Goal: Task Accomplishment & Management: Manage account settings

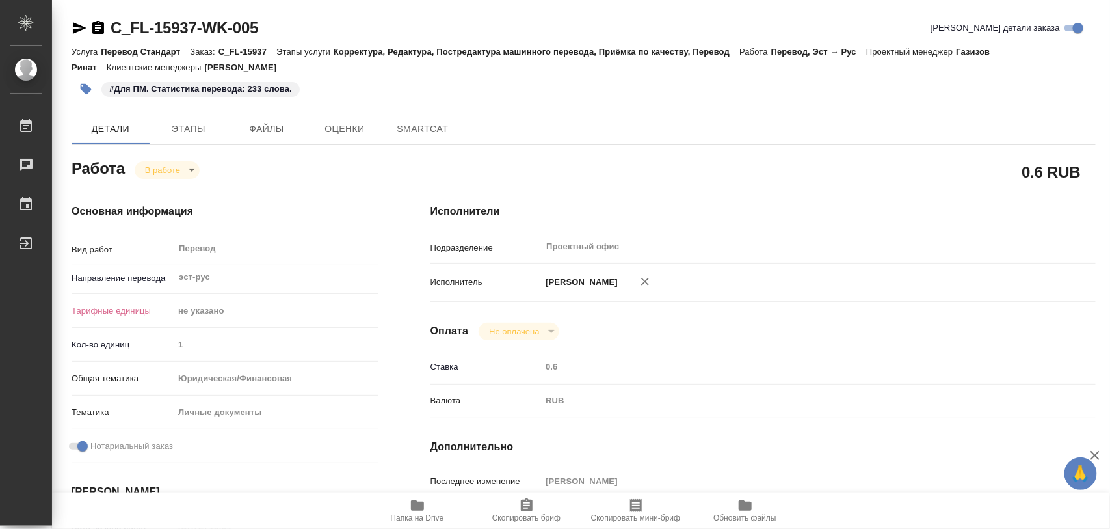
type textarea "x"
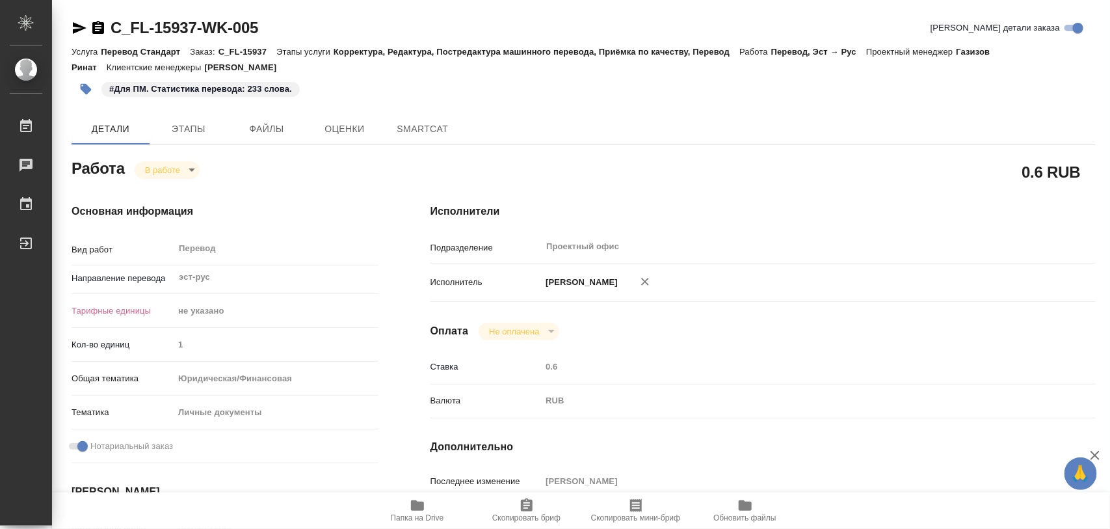
type textarea "x"
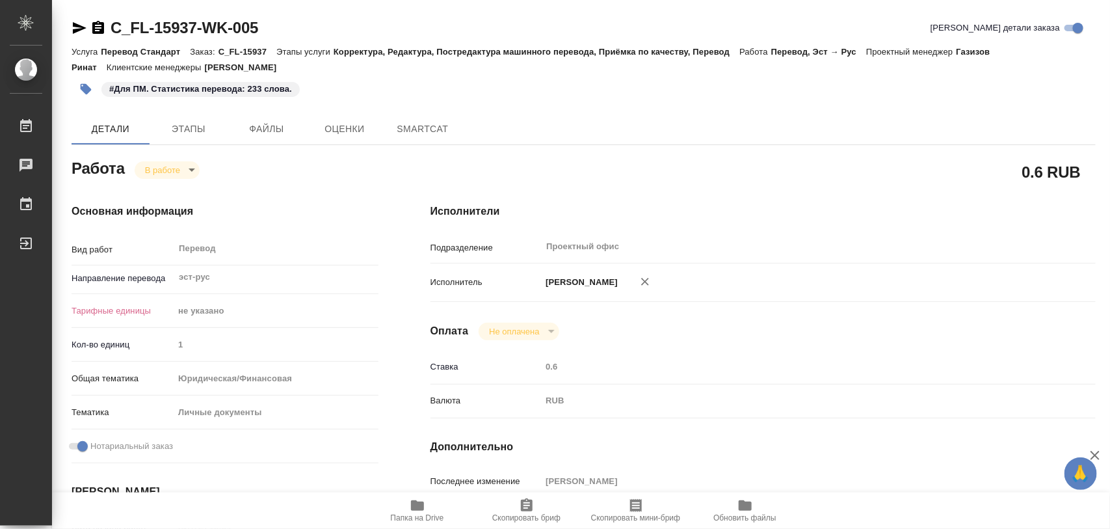
type textarea "x"
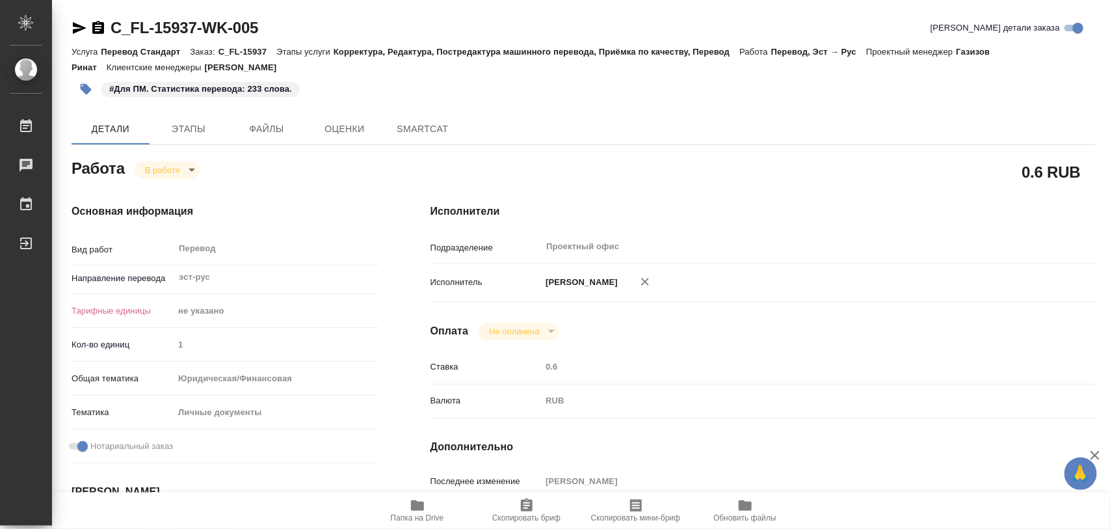
type textarea "x"
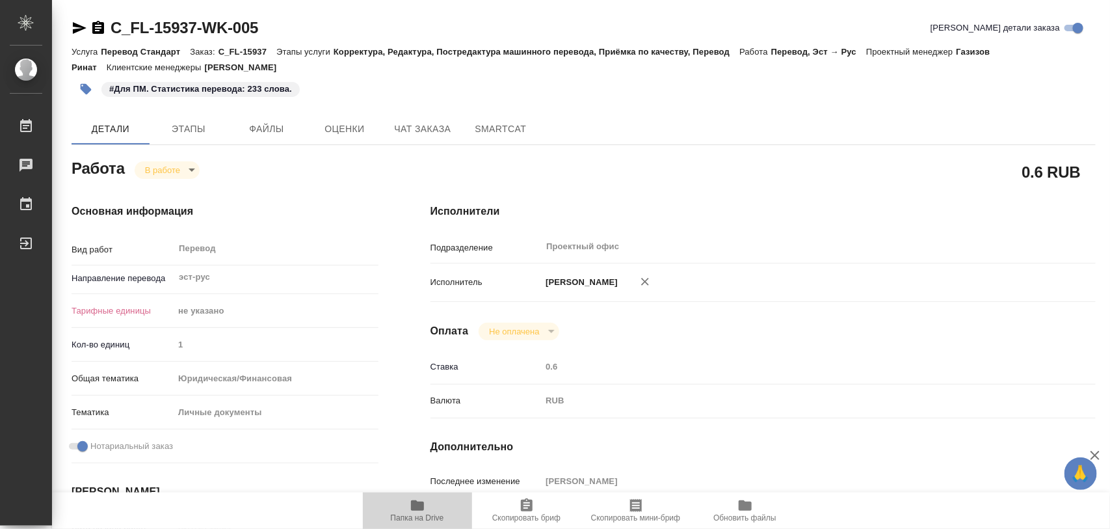
click at [427, 508] on span "Папка на Drive" at bounding box center [418, 510] width 94 height 25
type textarea "x"
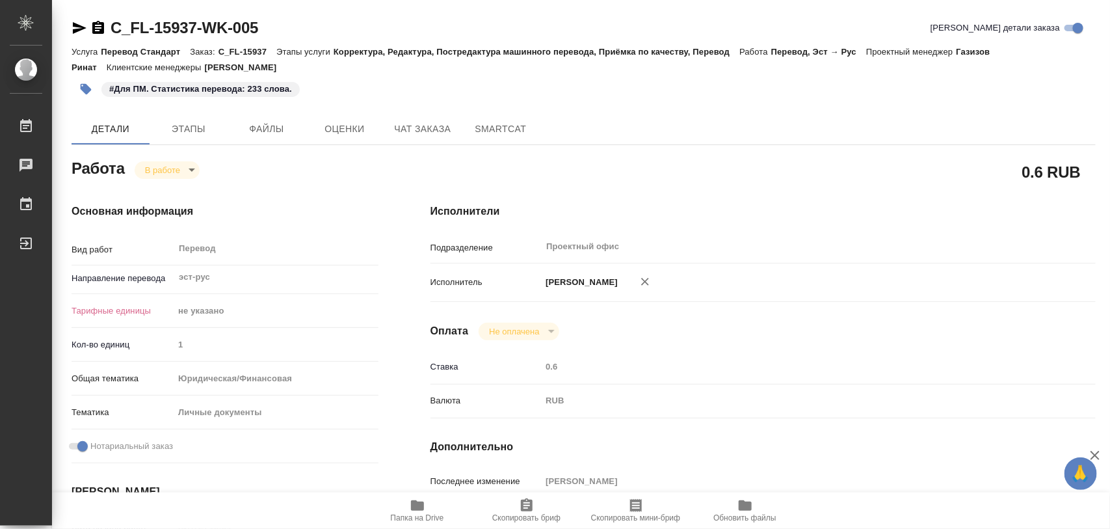
type textarea "x"
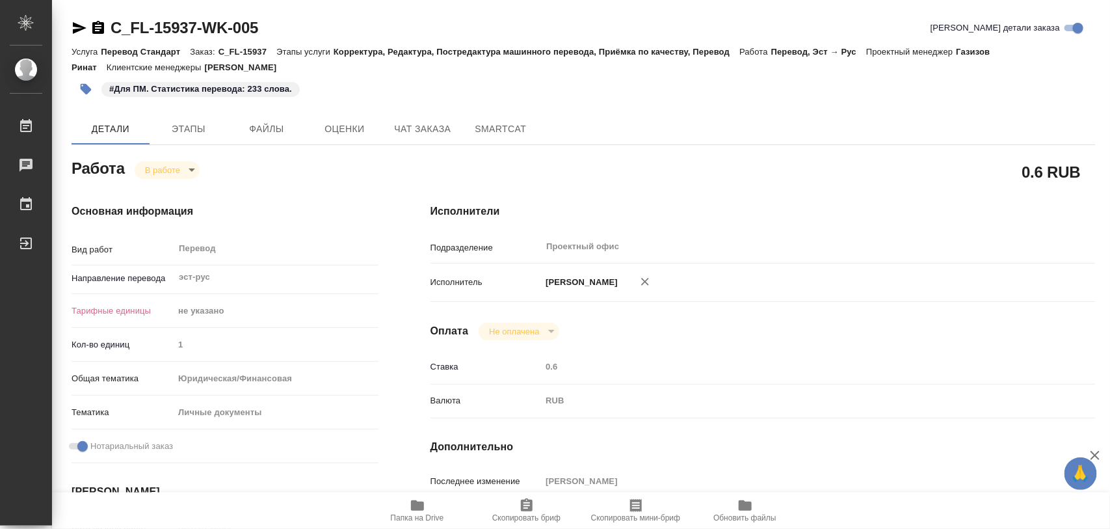
type textarea "x"
click at [199, 122] on span "Этапы" at bounding box center [188, 129] width 62 height 16
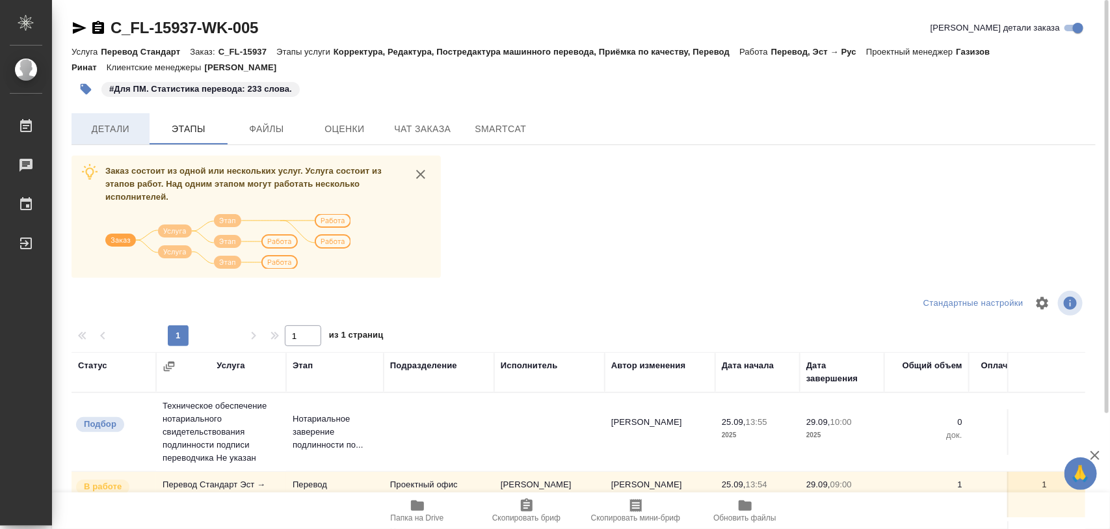
click at [114, 124] on span "Детали" at bounding box center [110, 129] width 62 height 16
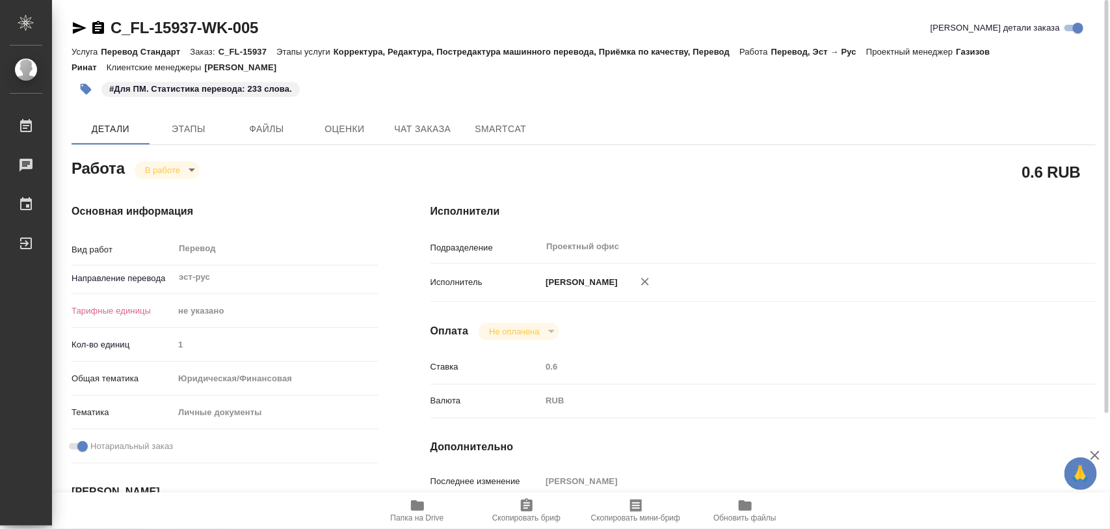
type textarea "x"
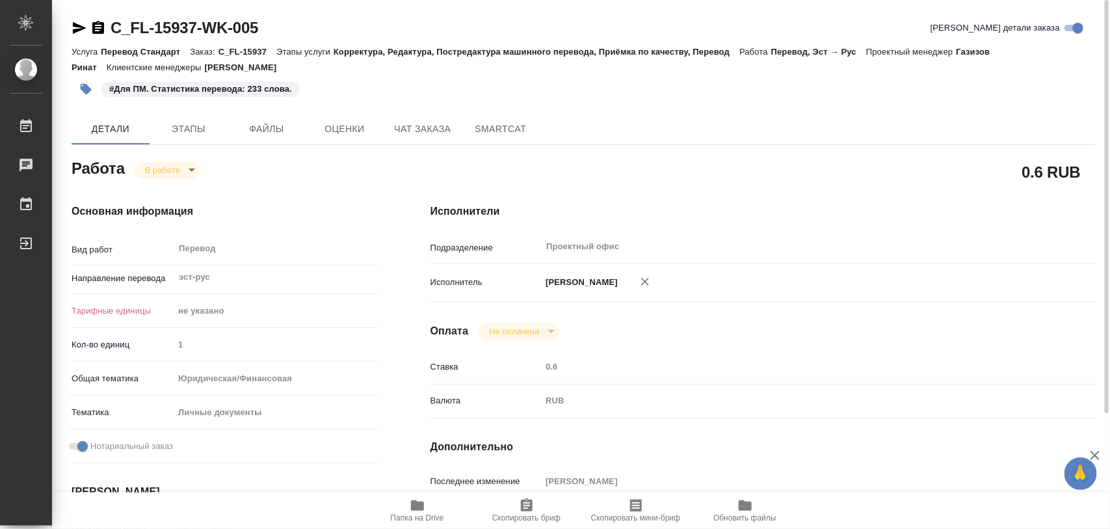
type textarea "x"
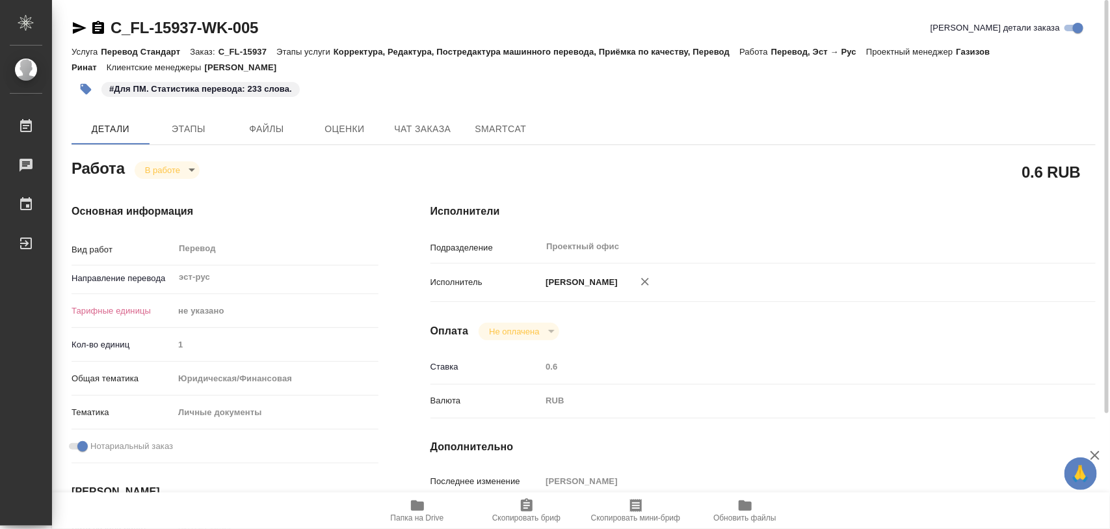
type textarea "x"
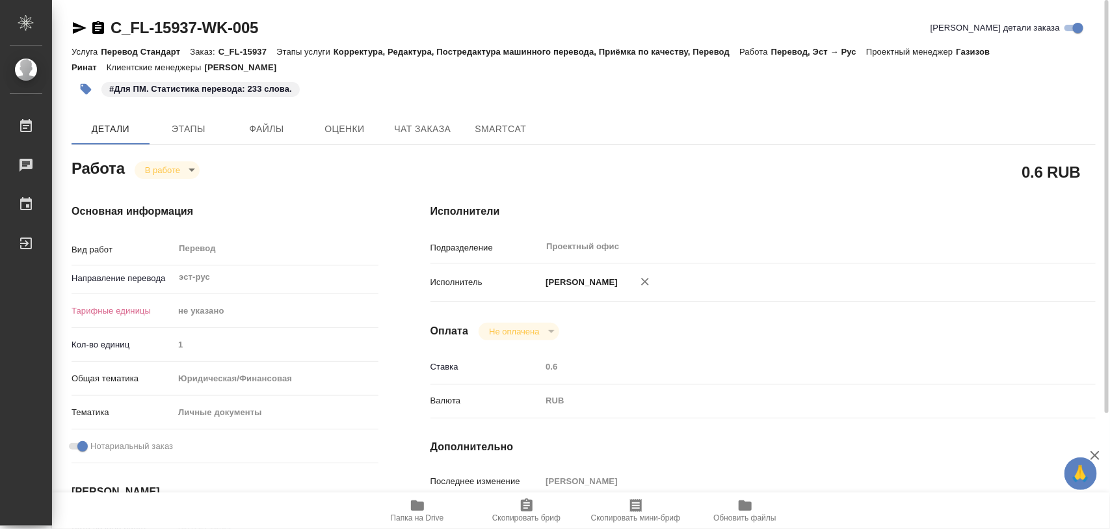
type textarea "x"
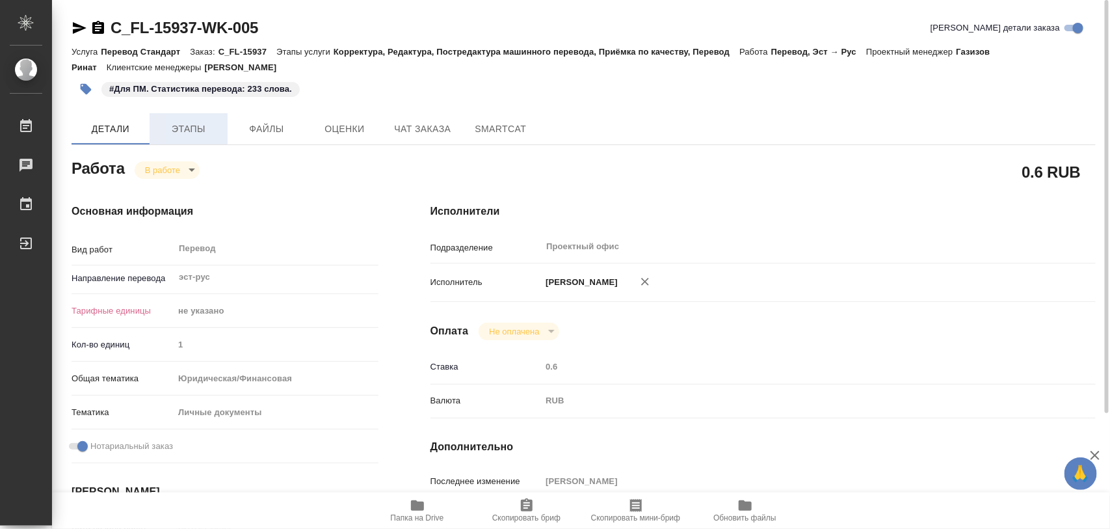
click at [187, 128] on span "Этапы" at bounding box center [188, 129] width 62 height 16
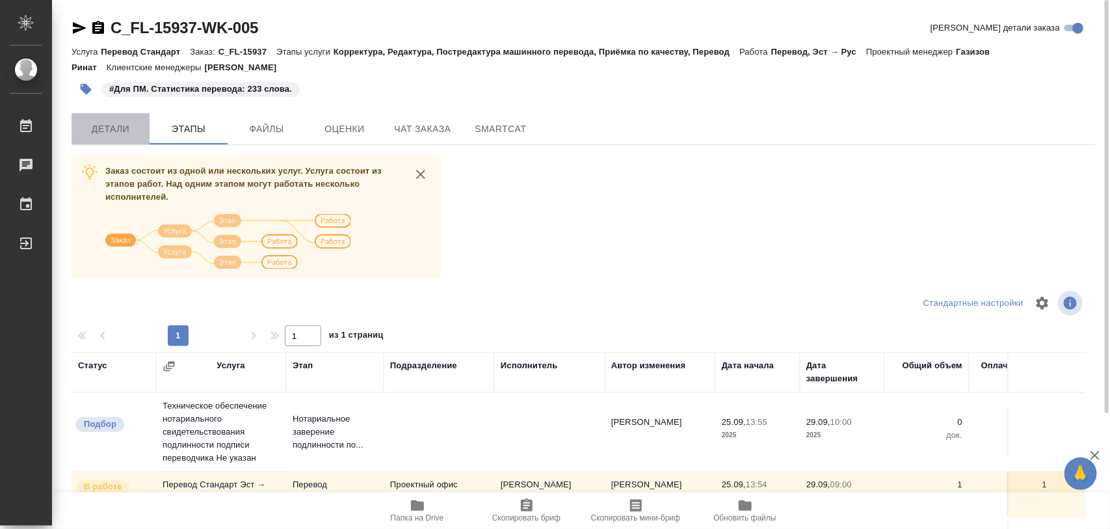
click at [124, 128] on span "Детали" at bounding box center [110, 129] width 62 height 16
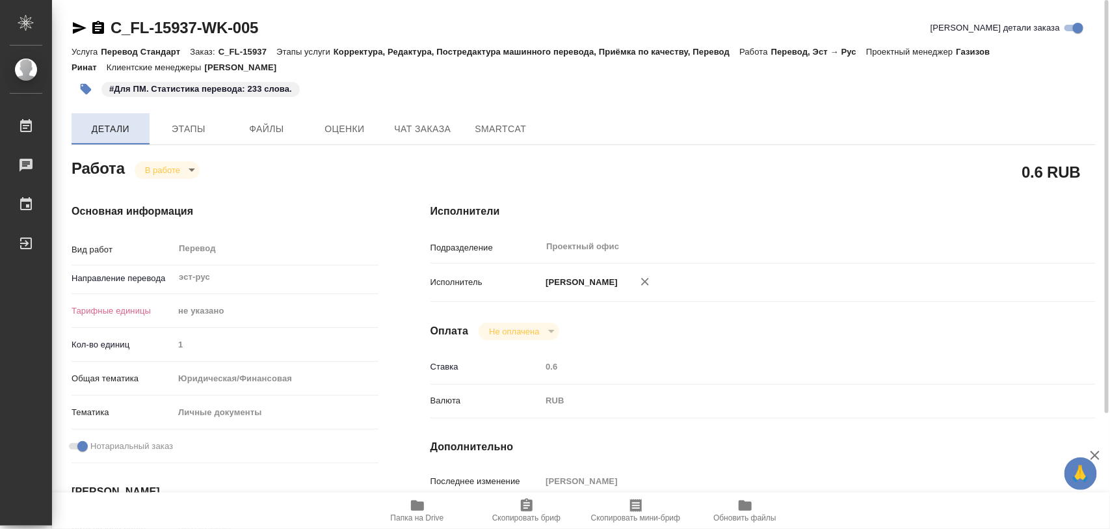
type textarea "x"
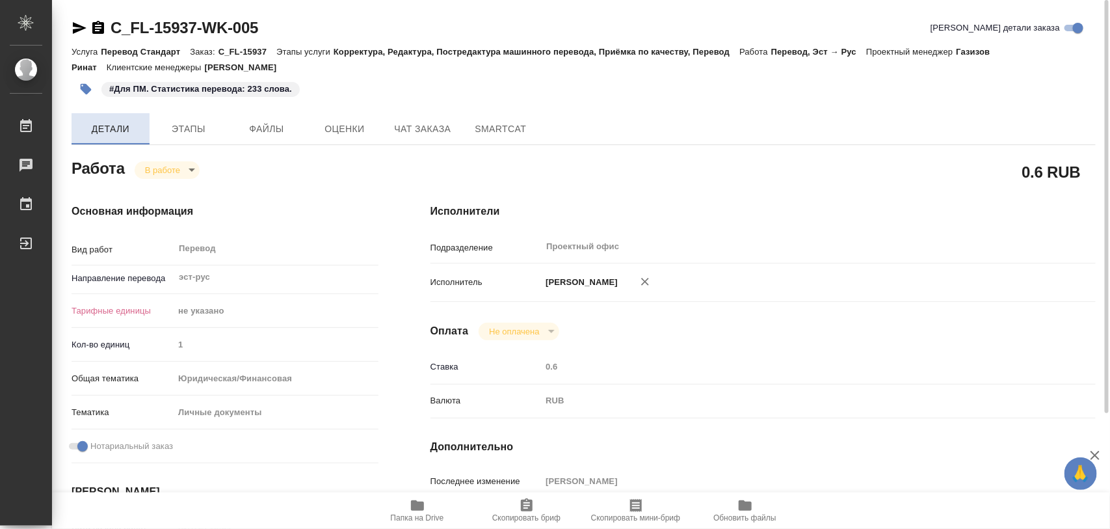
type textarea "x"
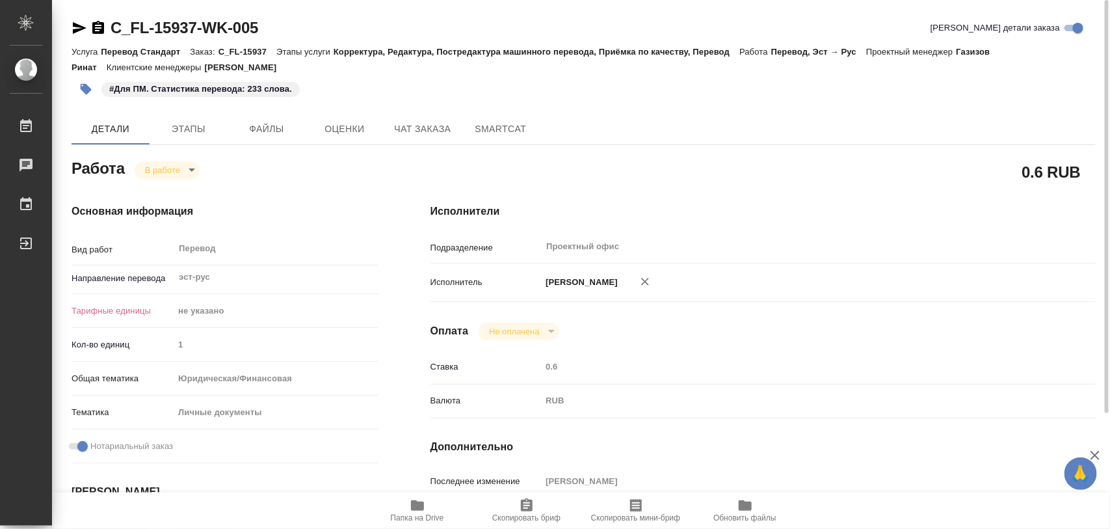
type textarea "x"
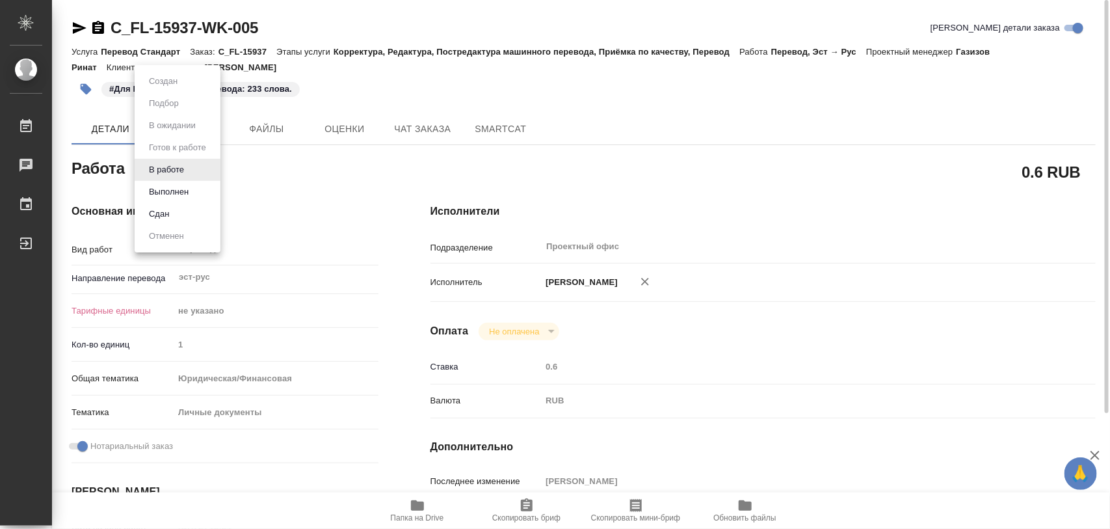
click at [195, 170] on body "🙏 .cls-1 fill:#fff; AWATERA Iglakov Maksim Работы 0 Чаты График Выйти C_FL-1593…" at bounding box center [555, 264] width 1110 height 529
click at [170, 195] on button "Выполнен" at bounding box center [168, 192] width 47 height 14
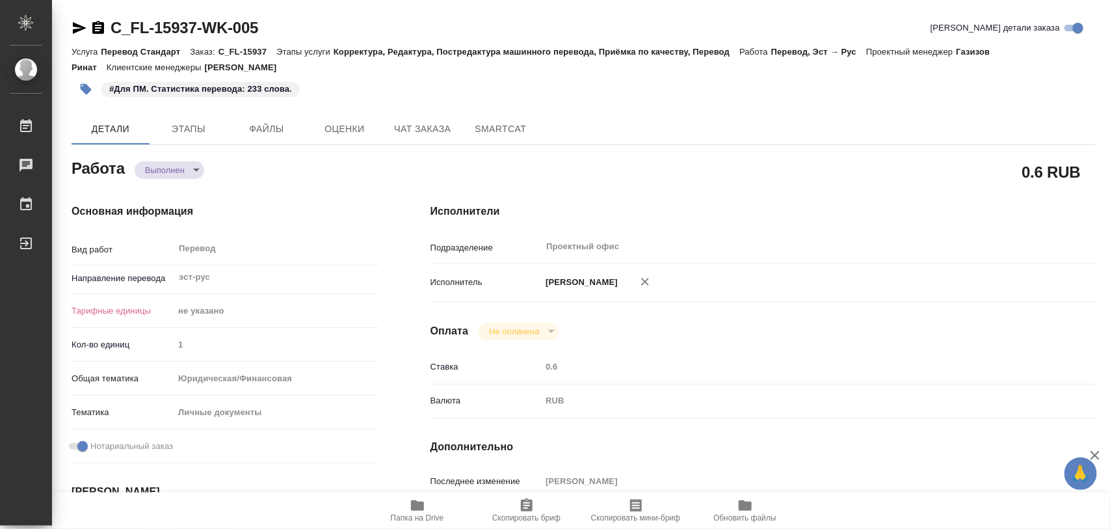
type textarea "x"
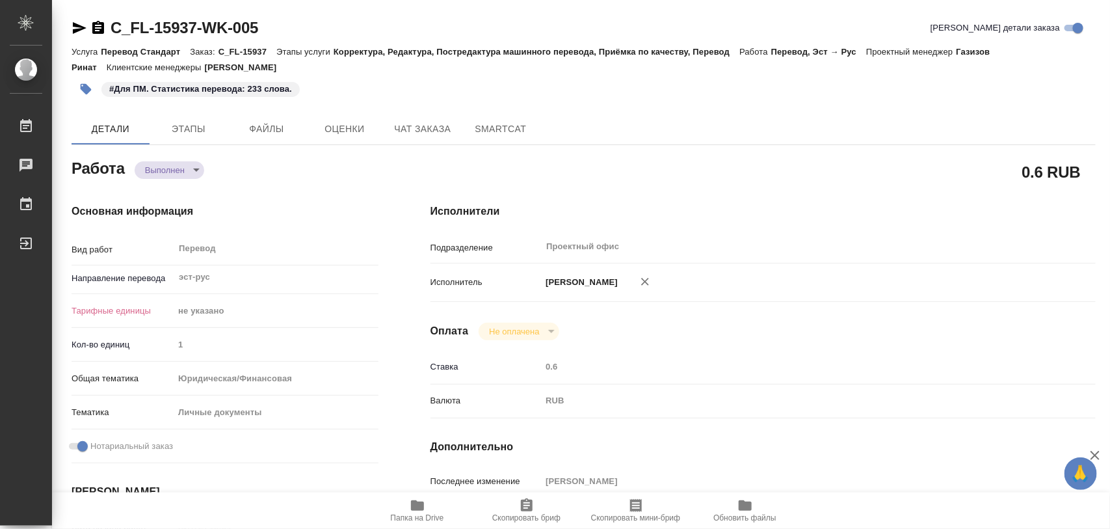
type textarea "x"
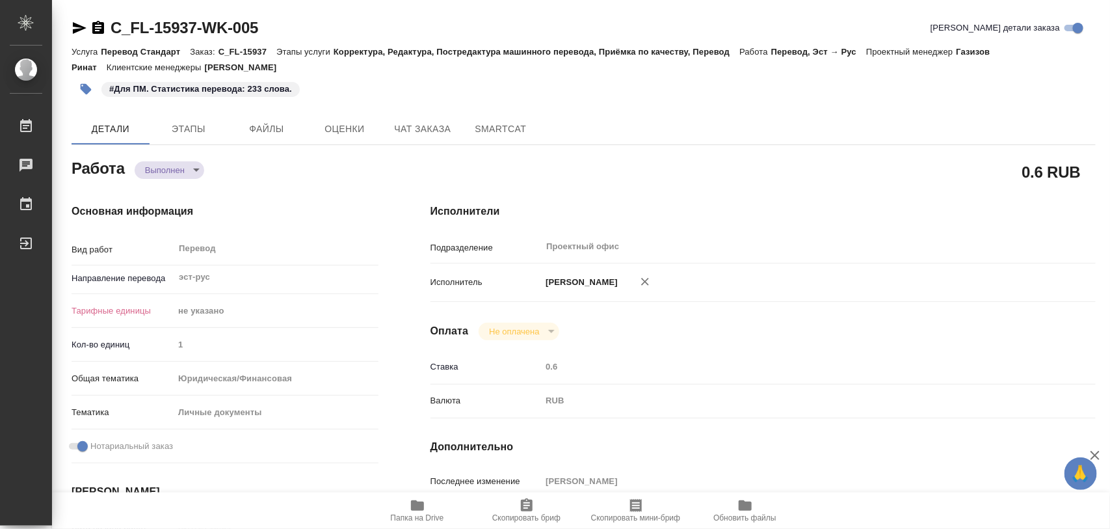
type textarea "x"
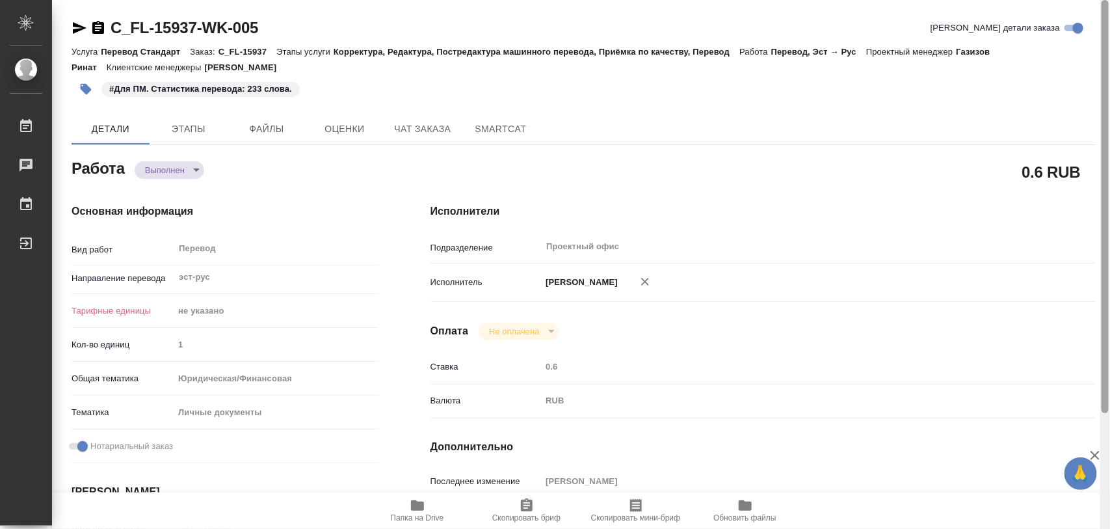
type textarea "x"
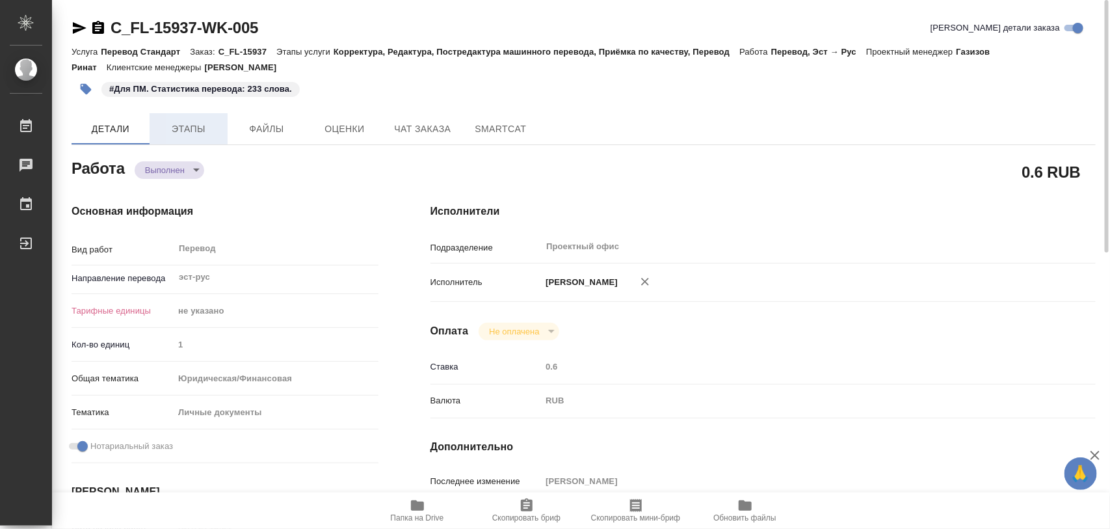
click at [196, 131] on span "Этапы" at bounding box center [188, 129] width 62 height 16
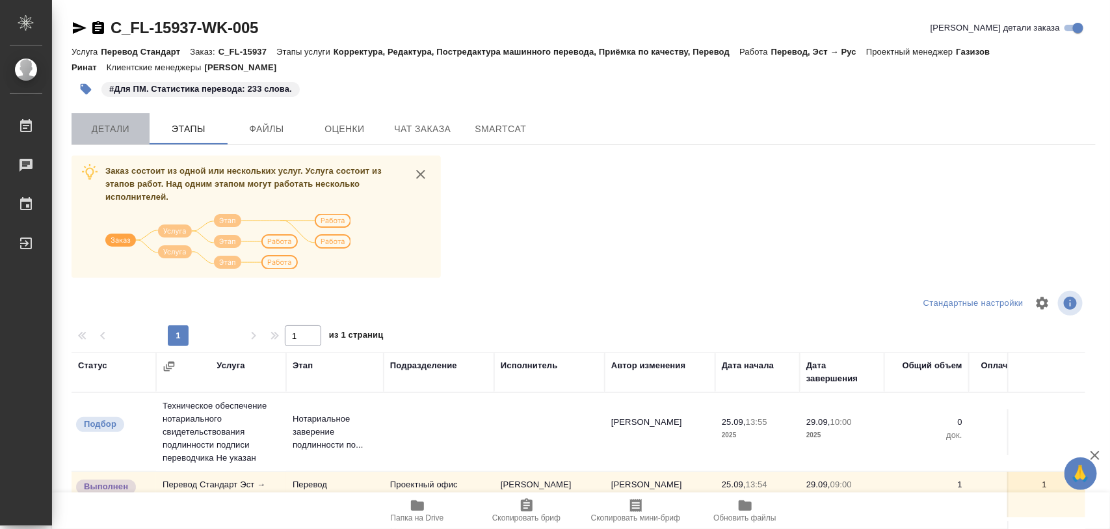
click at [103, 130] on span "Детали" at bounding box center [110, 129] width 62 height 16
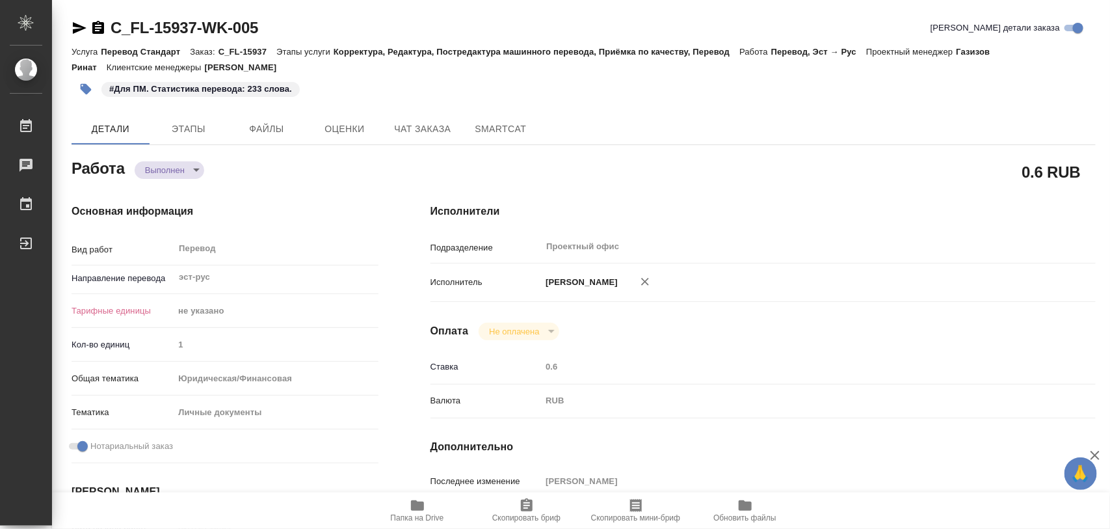
type textarea "x"
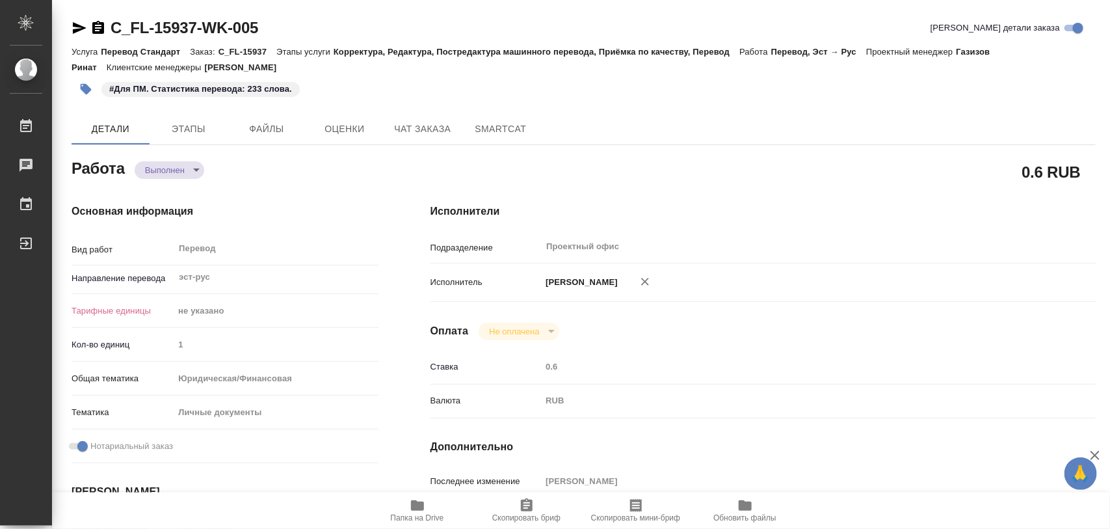
type textarea "x"
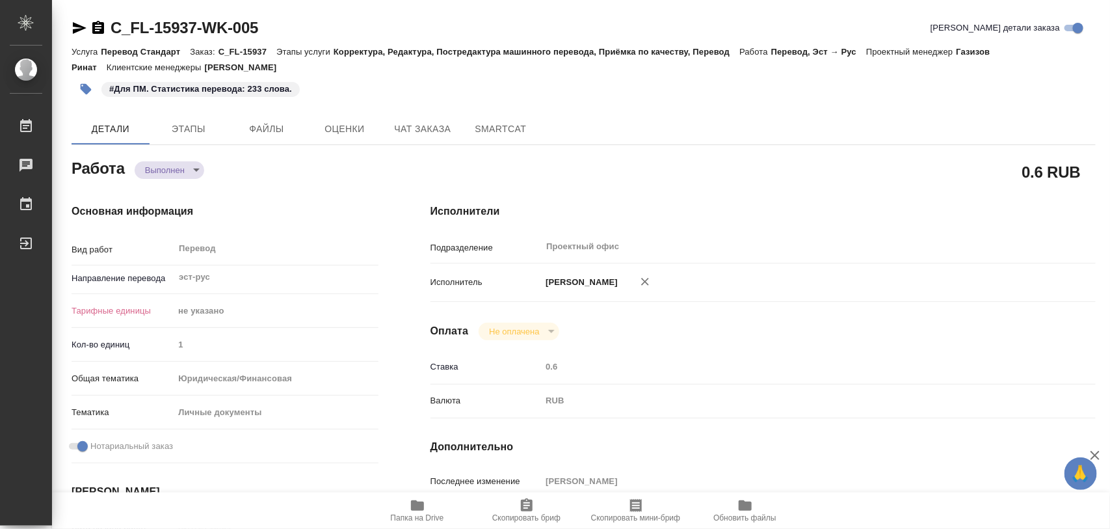
type textarea "x"
